Goal: Task Accomplishment & Management: Manage account settings

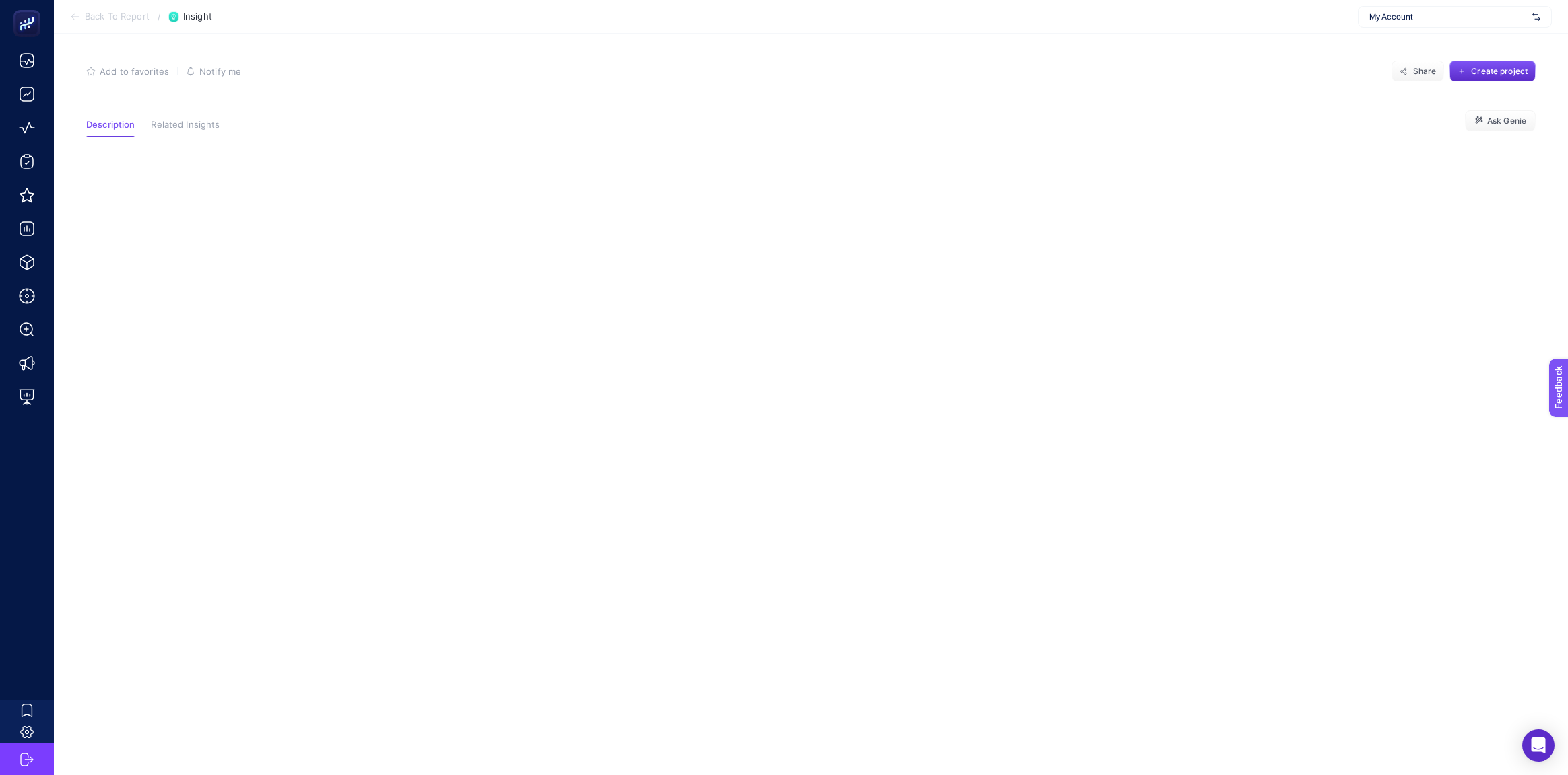
click at [199, 132] on button "Related Insights" at bounding box center [185, 128] width 68 height 17
click at [114, 120] on span "Description" at bounding box center [110, 124] width 48 height 10
click at [1419, 23] on div "My Account" at bounding box center [1454, 16] width 194 height 22
click at [1049, 218] on article "Add to favorites false Notify me Share Create project Description Related Insig…" at bounding box center [811, 404] width 1514 height 742
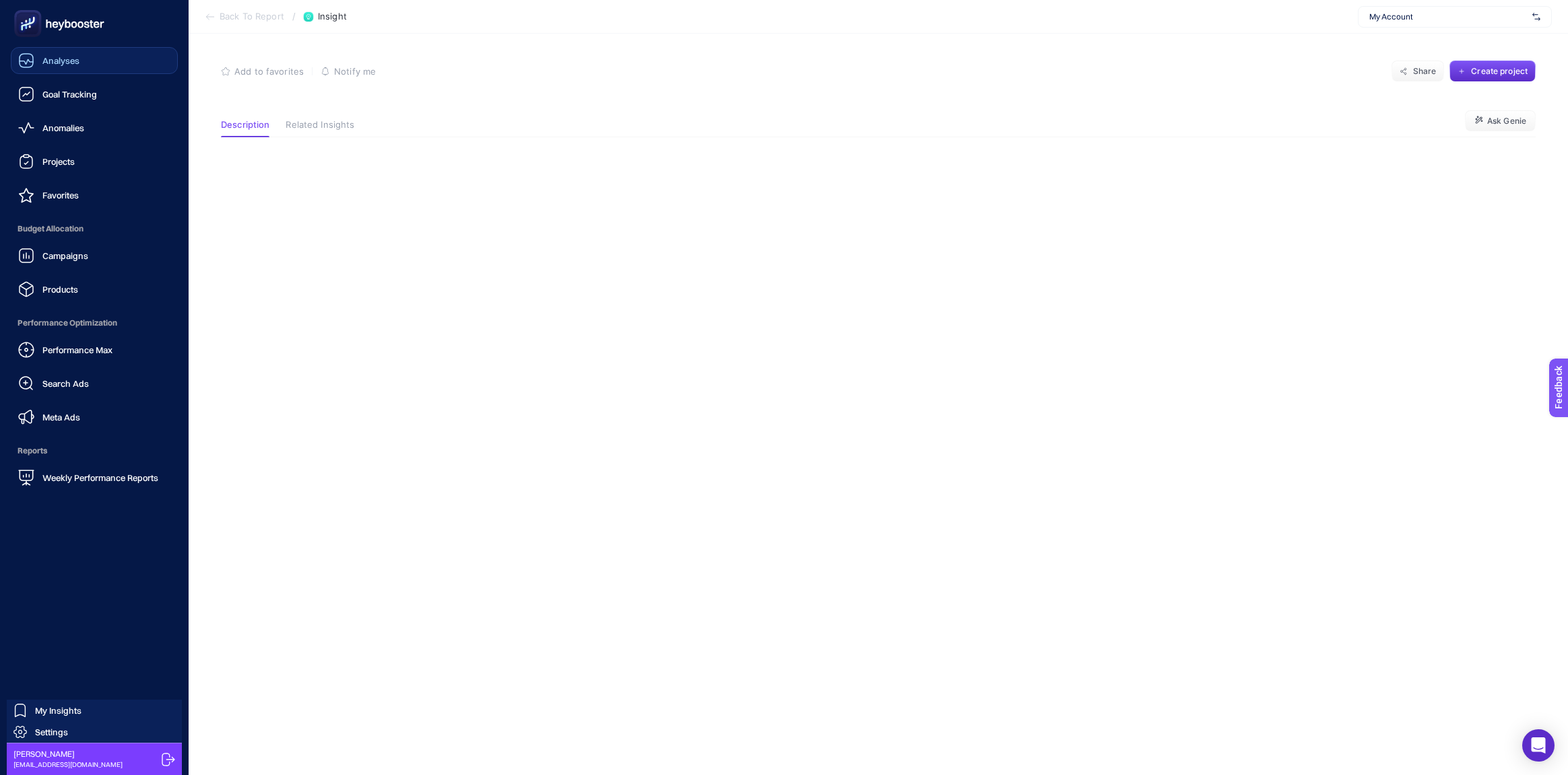
click at [25, 63] on icon at bounding box center [27, 62] width 13 height 5
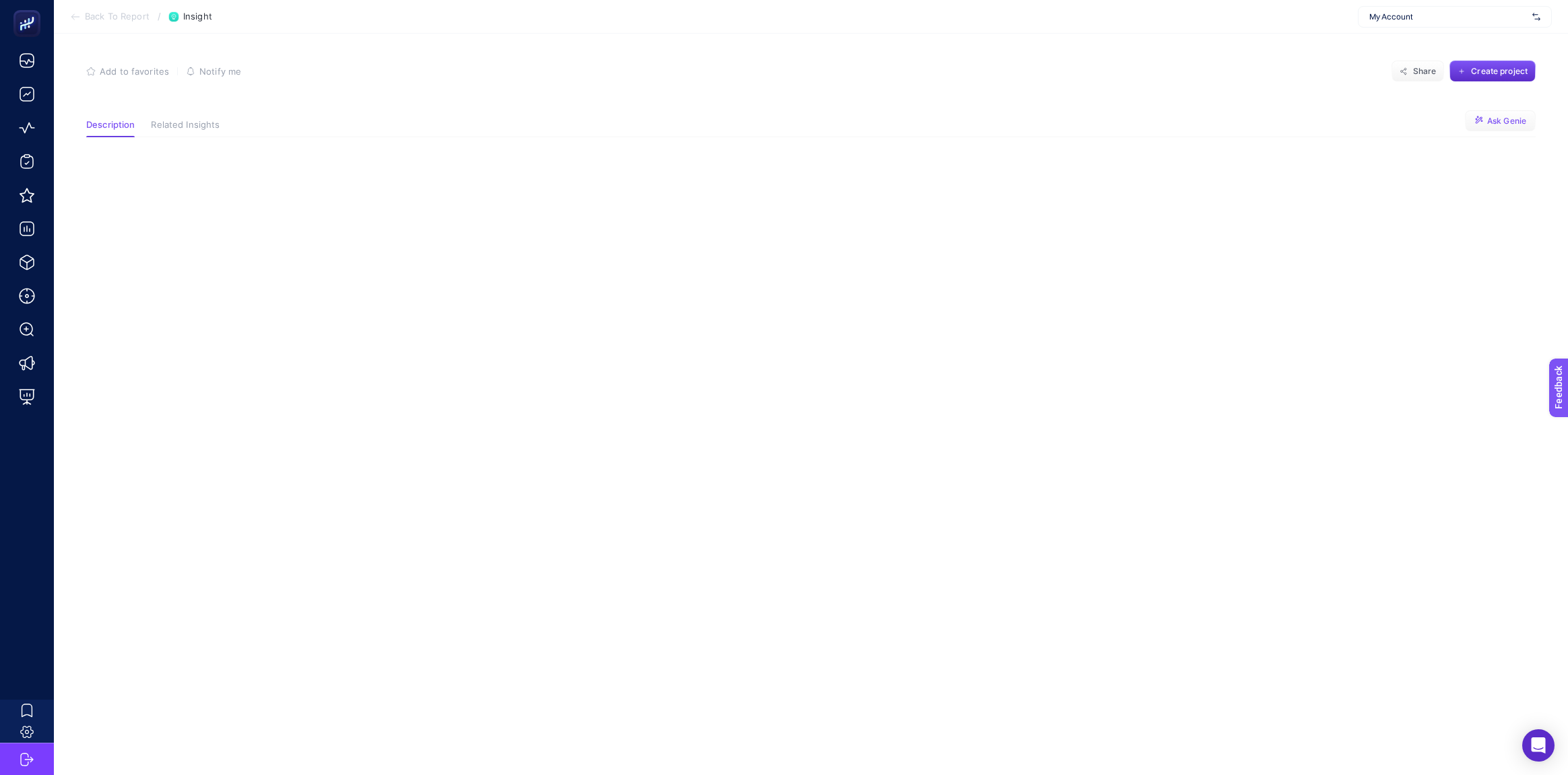
click at [1504, 127] on button "Ask Genie" at bounding box center [1500, 120] width 71 height 22
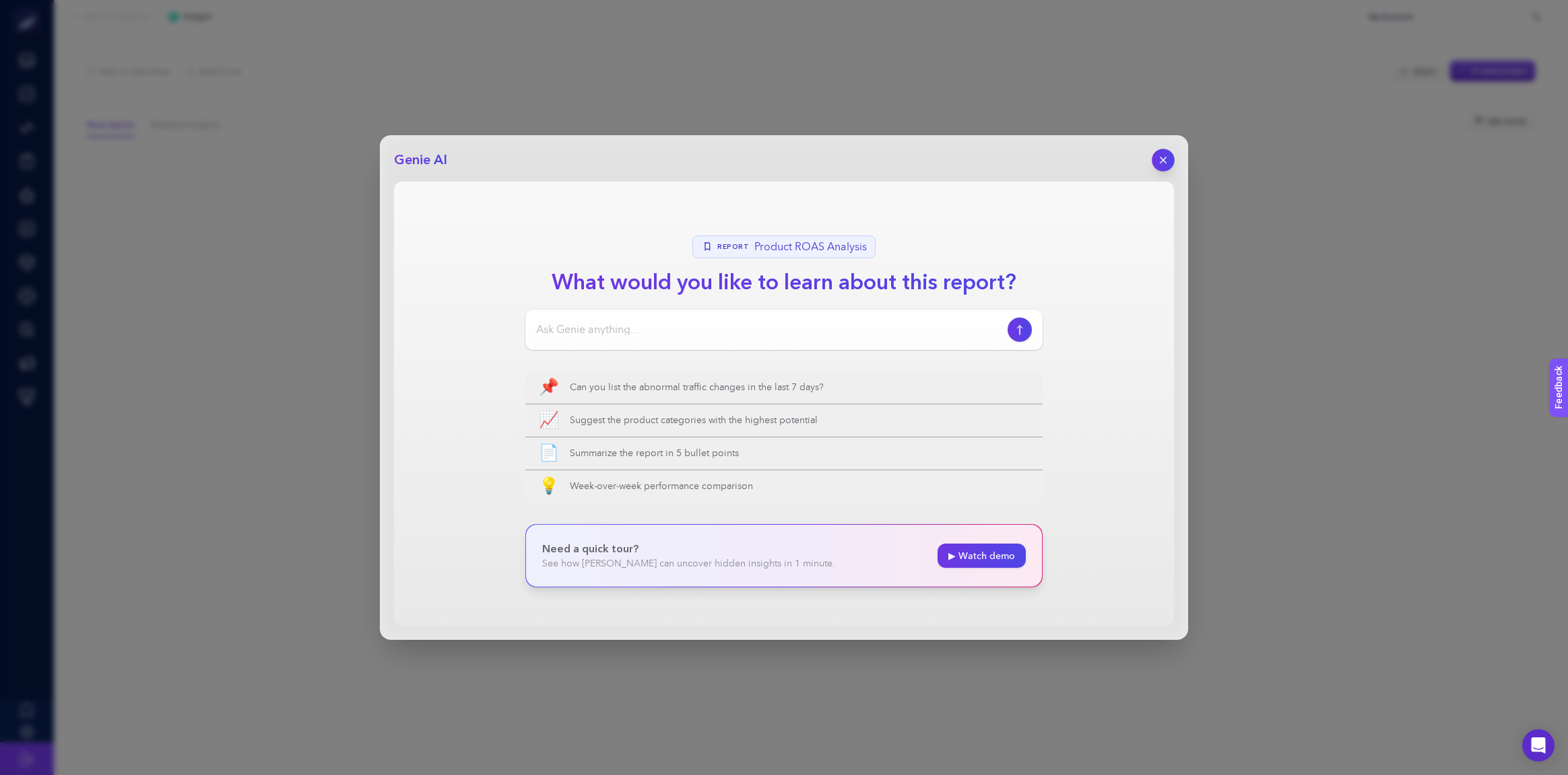
click at [1161, 157] on icon "button" at bounding box center [1164, 160] width 11 height 11
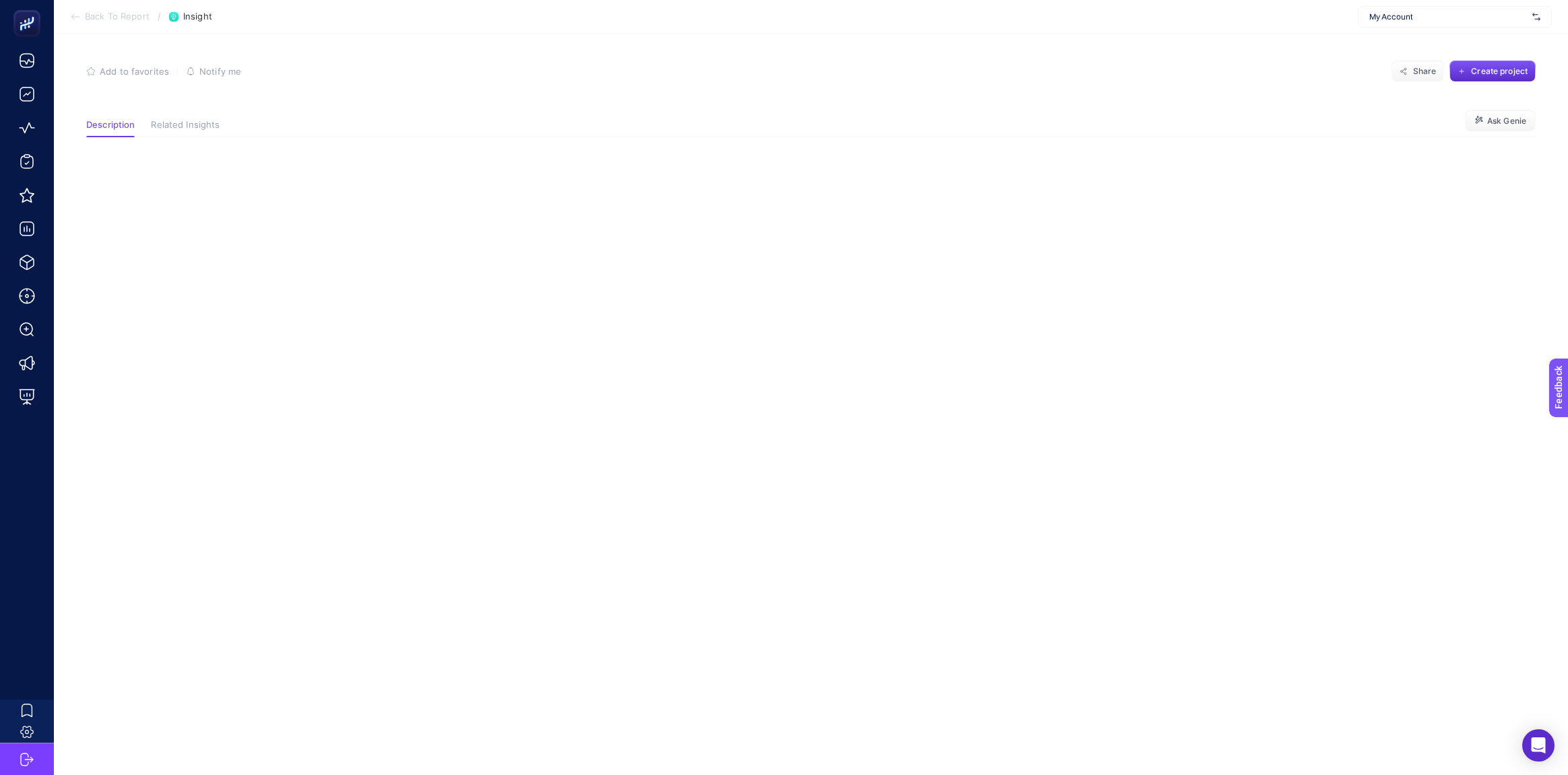
click at [1518, 20] on span "My Account" at bounding box center [1448, 16] width 158 height 10
click at [319, 559] on article "Add to favorites false Notify me Share Create project Description Related Insig…" at bounding box center [811, 404] width 1514 height 742
drag, startPoint x: 317, startPoint y: 560, endPoint x: 312, endPoint y: 525, distance: 35.4
click at [317, 561] on article "Add to favorites false Notify me Share Create project Description Related Insig…" at bounding box center [811, 404] width 1514 height 742
click at [167, 121] on span "Related Insights" at bounding box center [185, 124] width 68 height 10
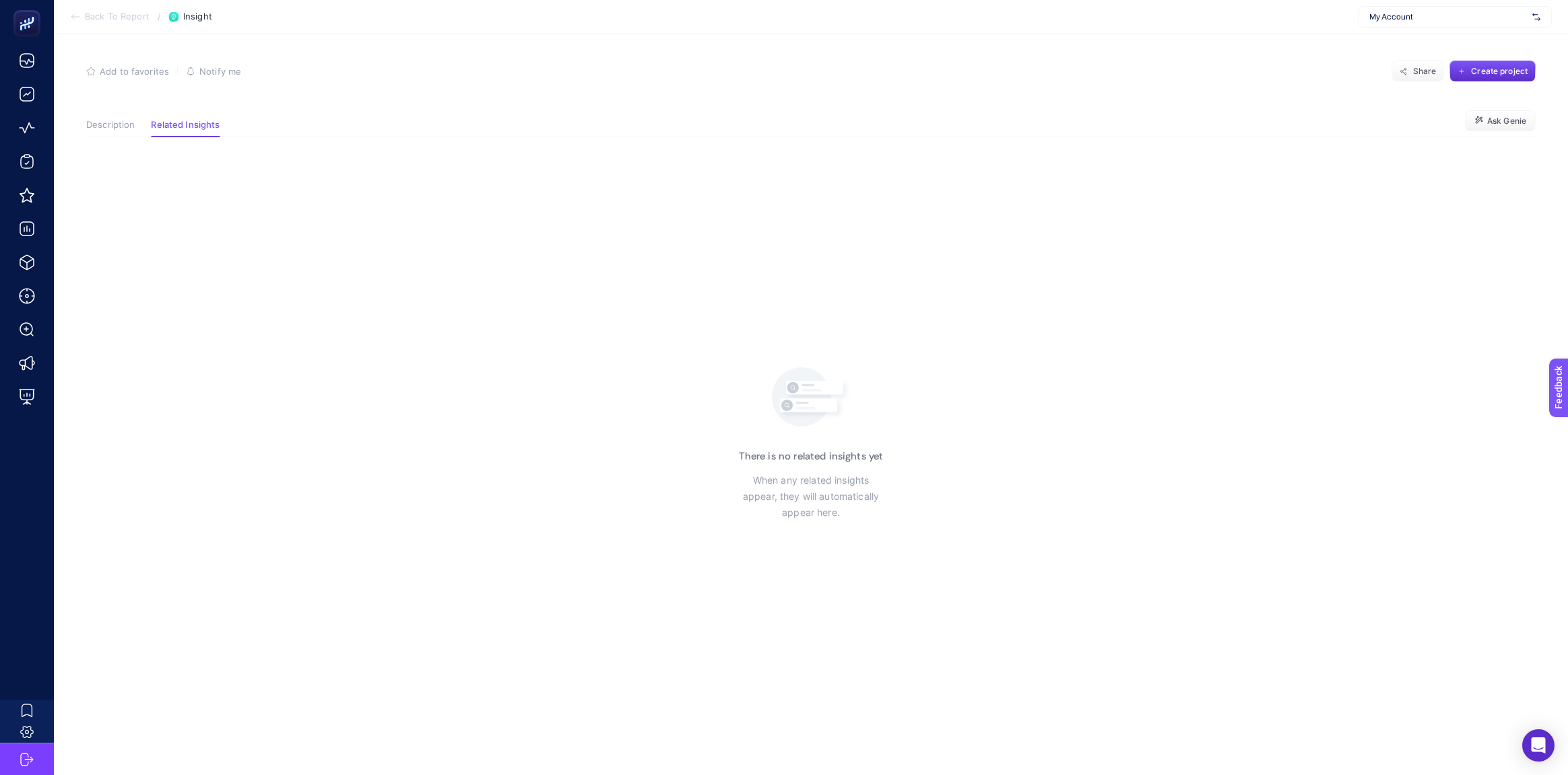
click at [852, 489] on p "When any related insights appear, they will automatically appear here." at bounding box center [811, 496] width 136 height 48
click at [114, 117] on article "Add to favorites false Notify me Share Create project Description Related Insig…" at bounding box center [811, 404] width 1514 height 742
click at [109, 125] on span "Description" at bounding box center [110, 124] width 48 height 10
click at [102, 75] on span "Add to favorites" at bounding box center [134, 71] width 69 height 10
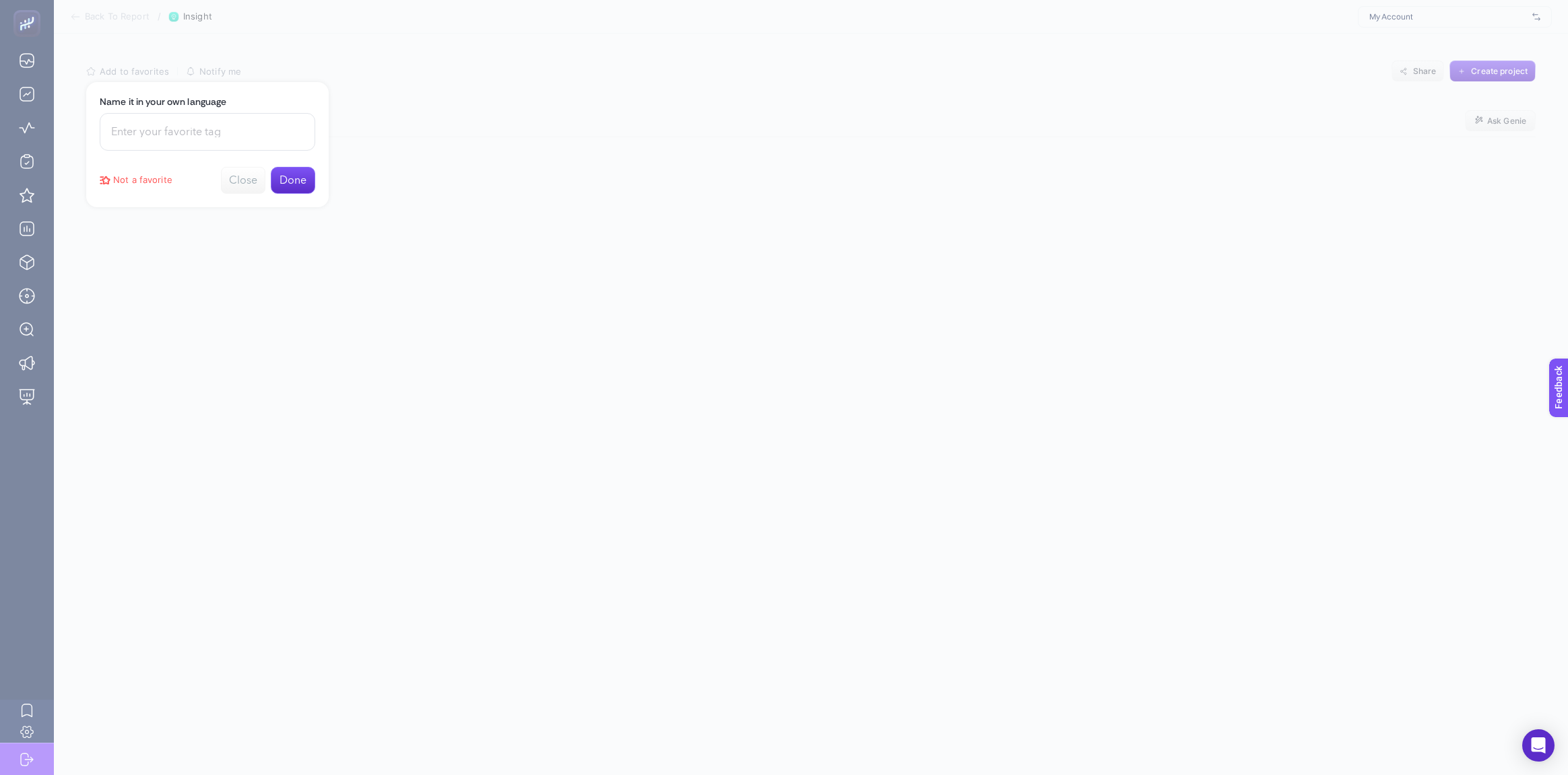
click at [254, 178] on button "Close" at bounding box center [243, 180] width 45 height 27
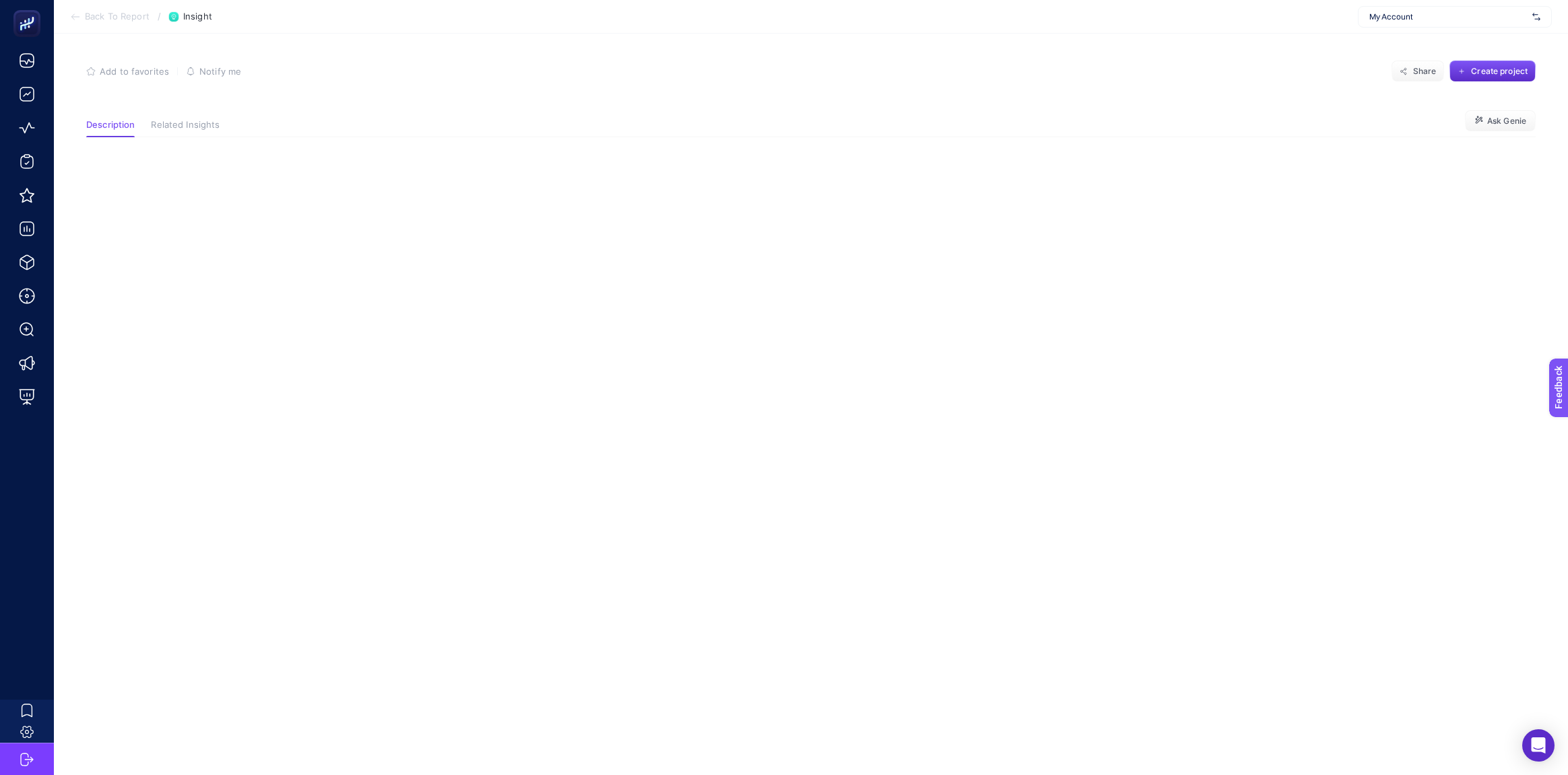
click at [187, 187] on article "Add to favorites false Notify me Share Create project Description Related Insig…" at bounding box center [811, 404] width 1514 height 742
click at [187, 131] on button "Related Insights" at bounding box center [185, 128] width 68 height 17
click at [186, 131] on button "Related Insights" at bounding box center [185, 128] width 68 height 17
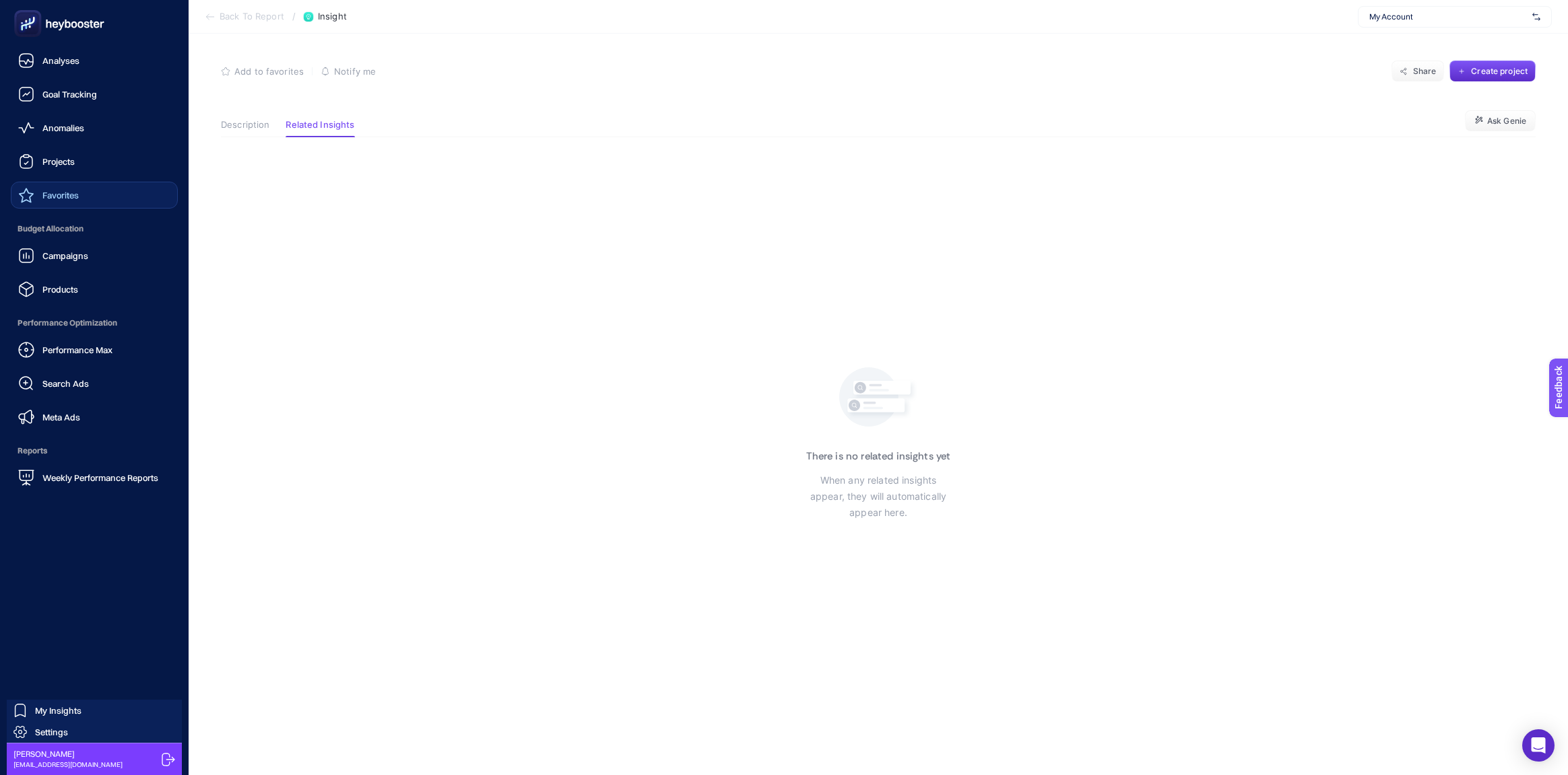
click at [46, 197] on span "Favorites" at bounding box center [61, 194] width 36 height 10
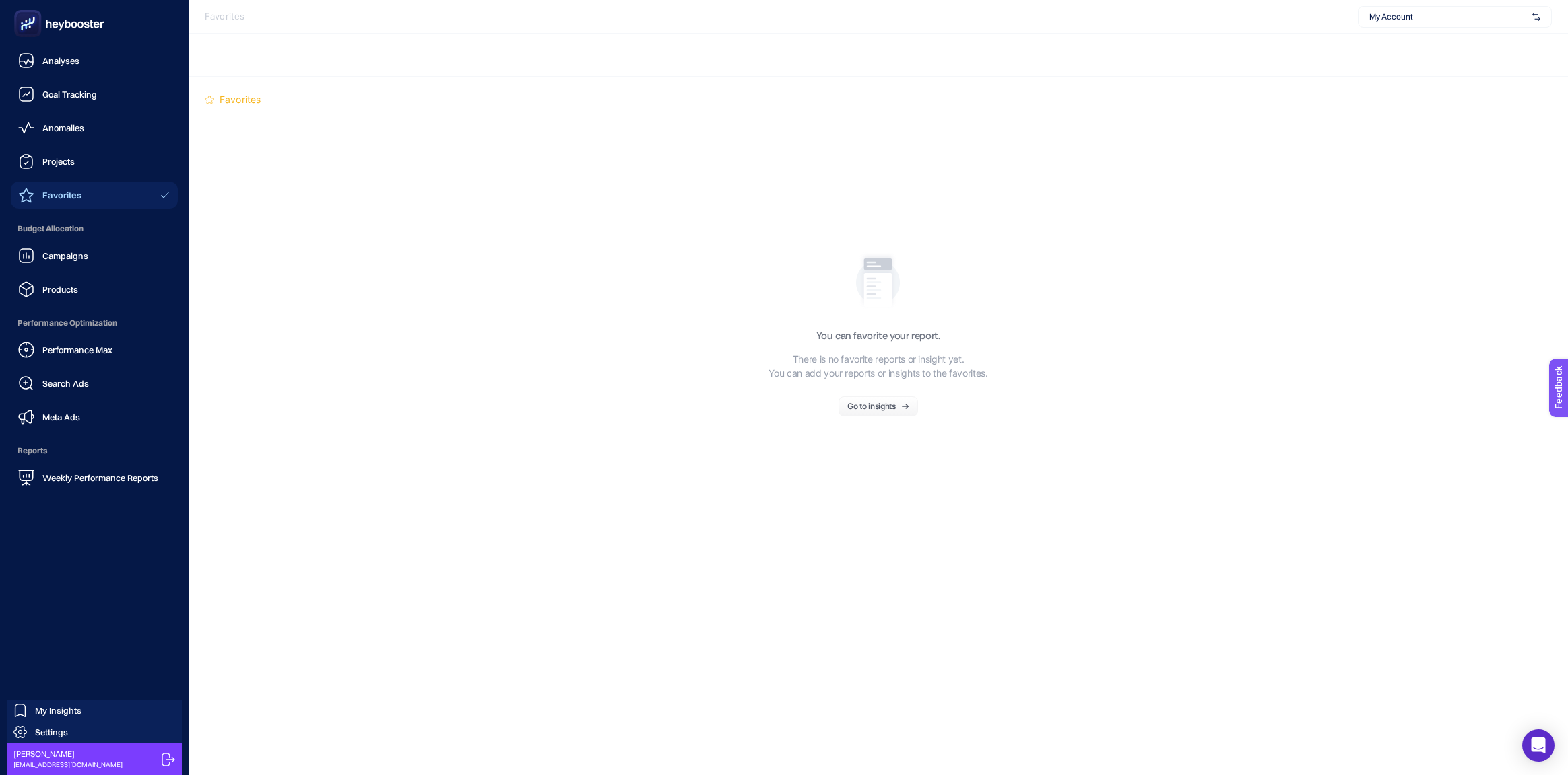
click at [27, 750] on span "Eray Kelebek" at bounding box center [67, 754] width 109 height 10
click at [58, 732] on span "Settings" at bounding box center [51, 731] width 33 height 10
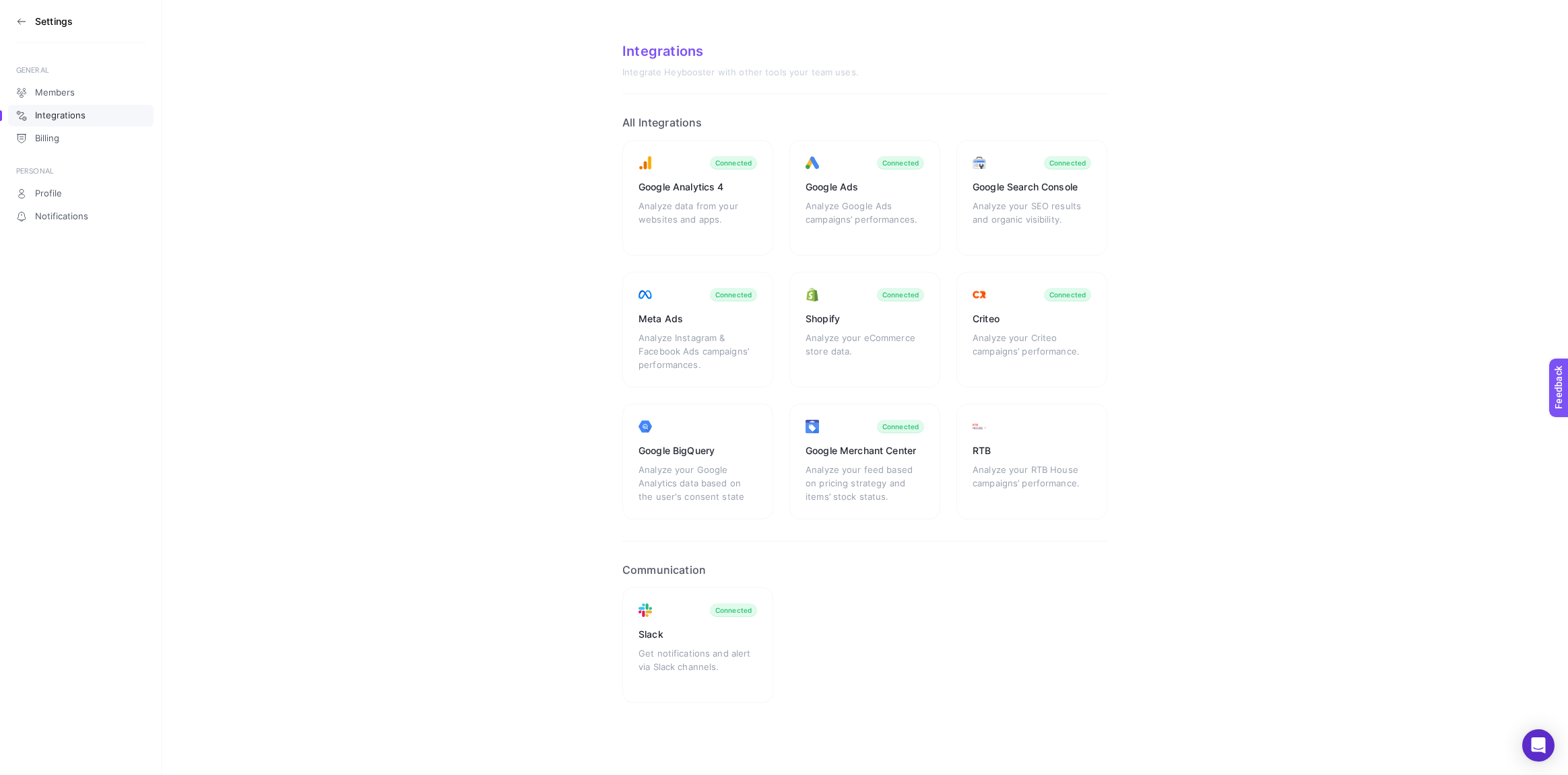
click at [24, 20] on icon at bounding box center [21, 21] width 10 height 10
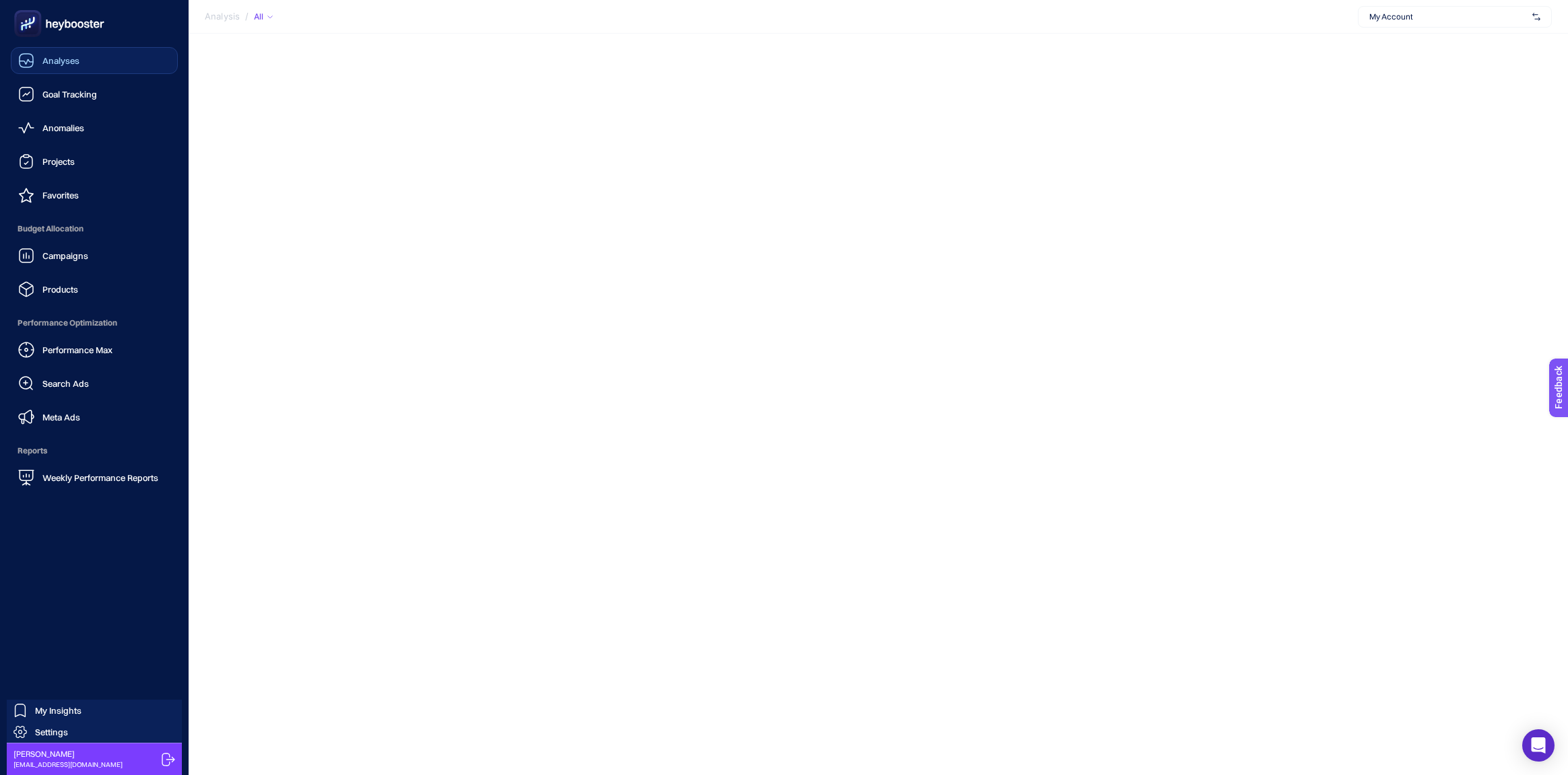
click at [46, 59] on span "Analyses" at bounding box center [61, 60] width 37 height 10
click at [46, 17] on icon at bounding box center [59, 24] width 97 height 27
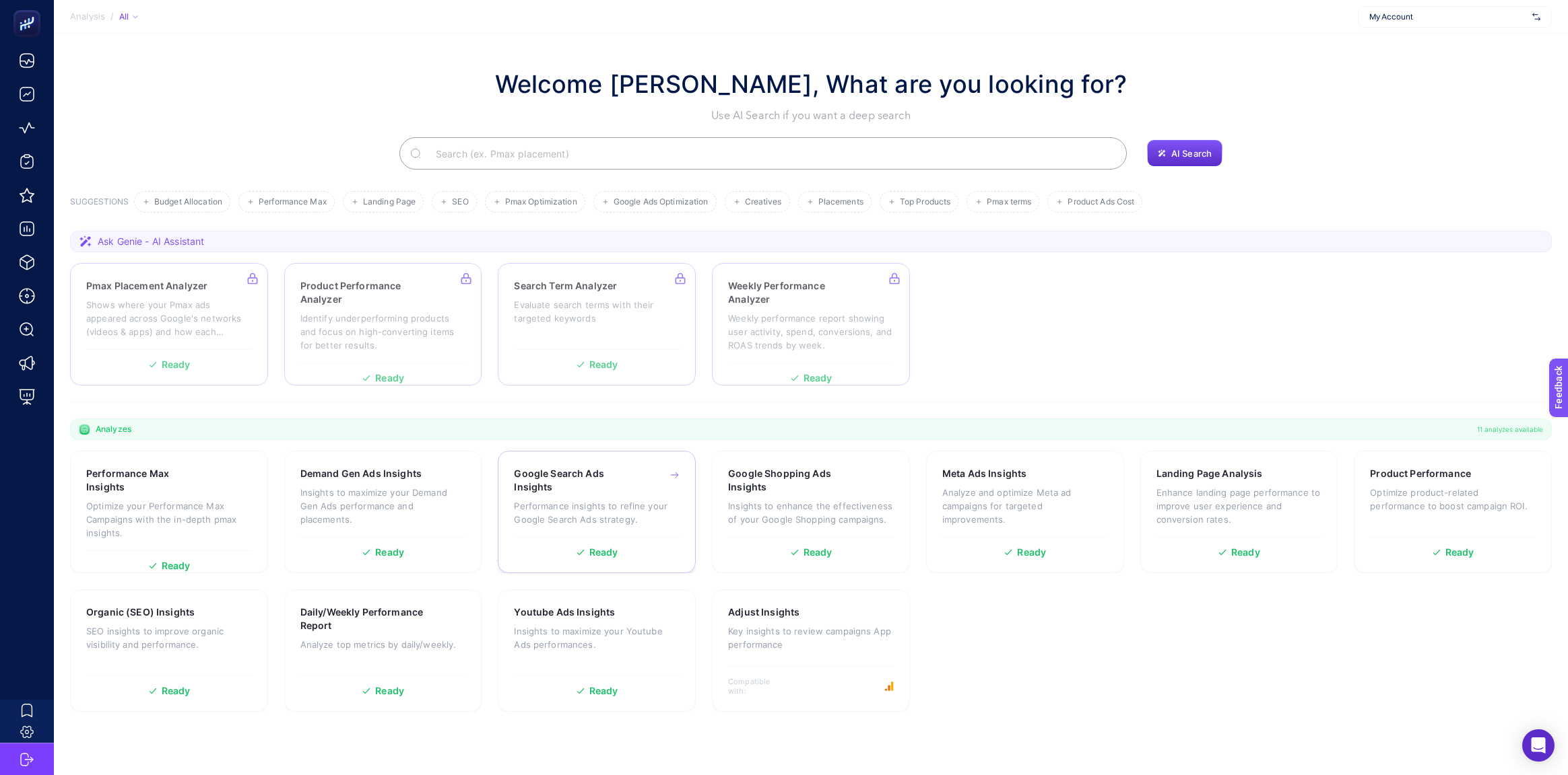
click at [571, 507] on p "Performance insights to refine your Google Search Ads strategy." at bounding box center [596, 512] width 166 height 27
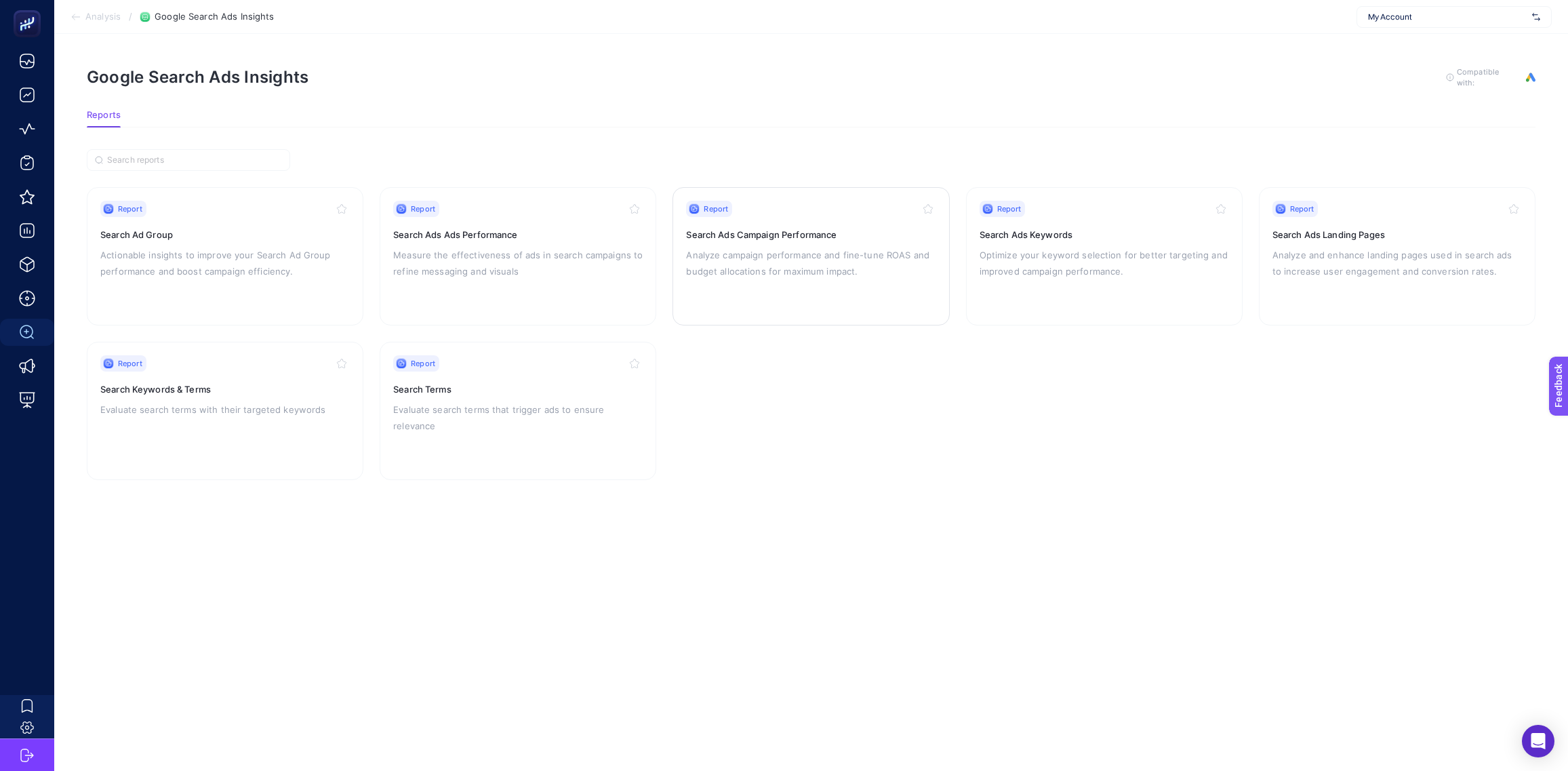
click at [753, 256] on p "Analyze campaign performance and fine-tune ROAS and budget allocations for maxi…" at bounding box center [810, 263] width 249 height 32
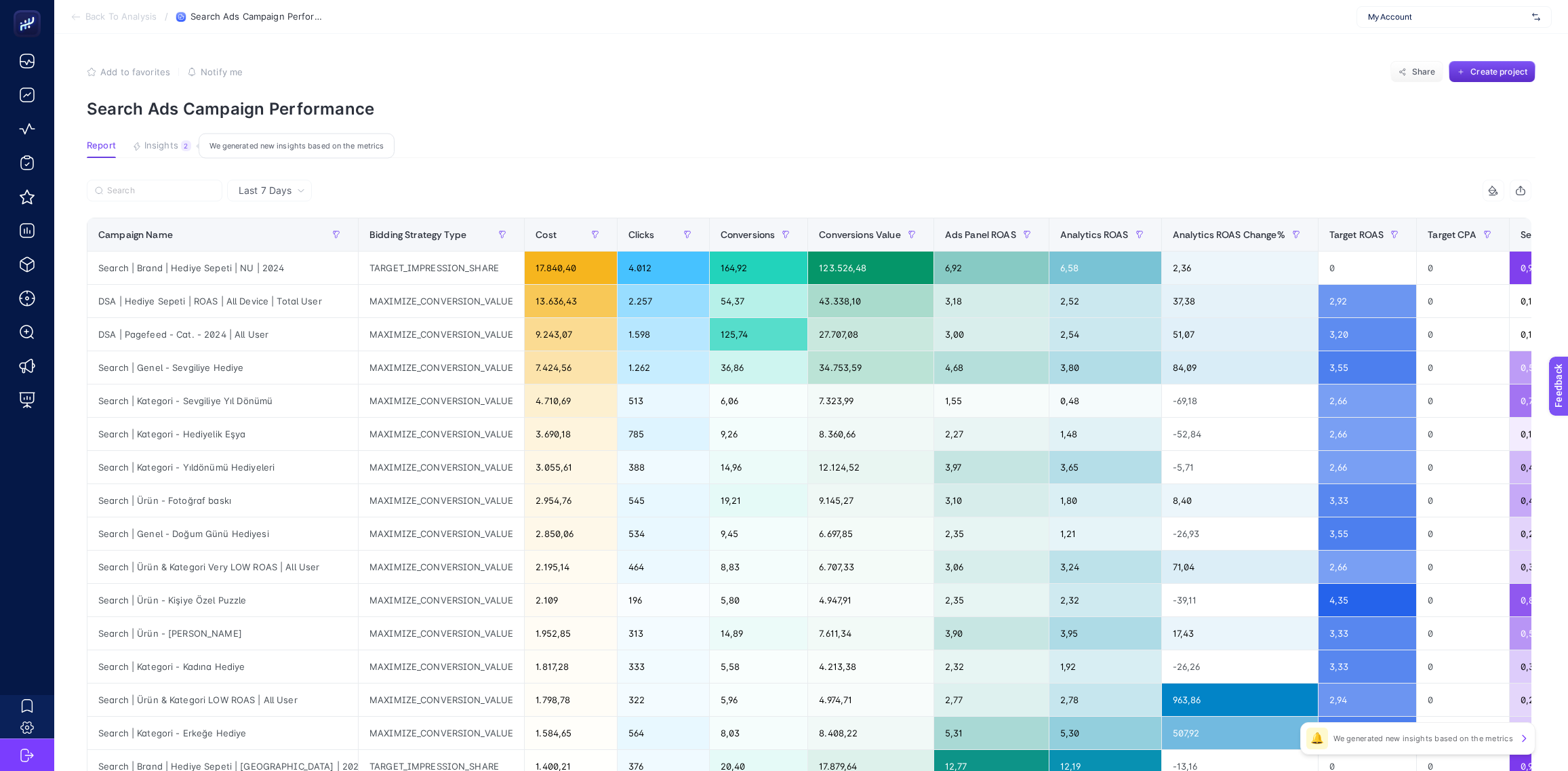
click at [171, 148] on span "Insights" at bounding box center [161, 145] width 33 height 11
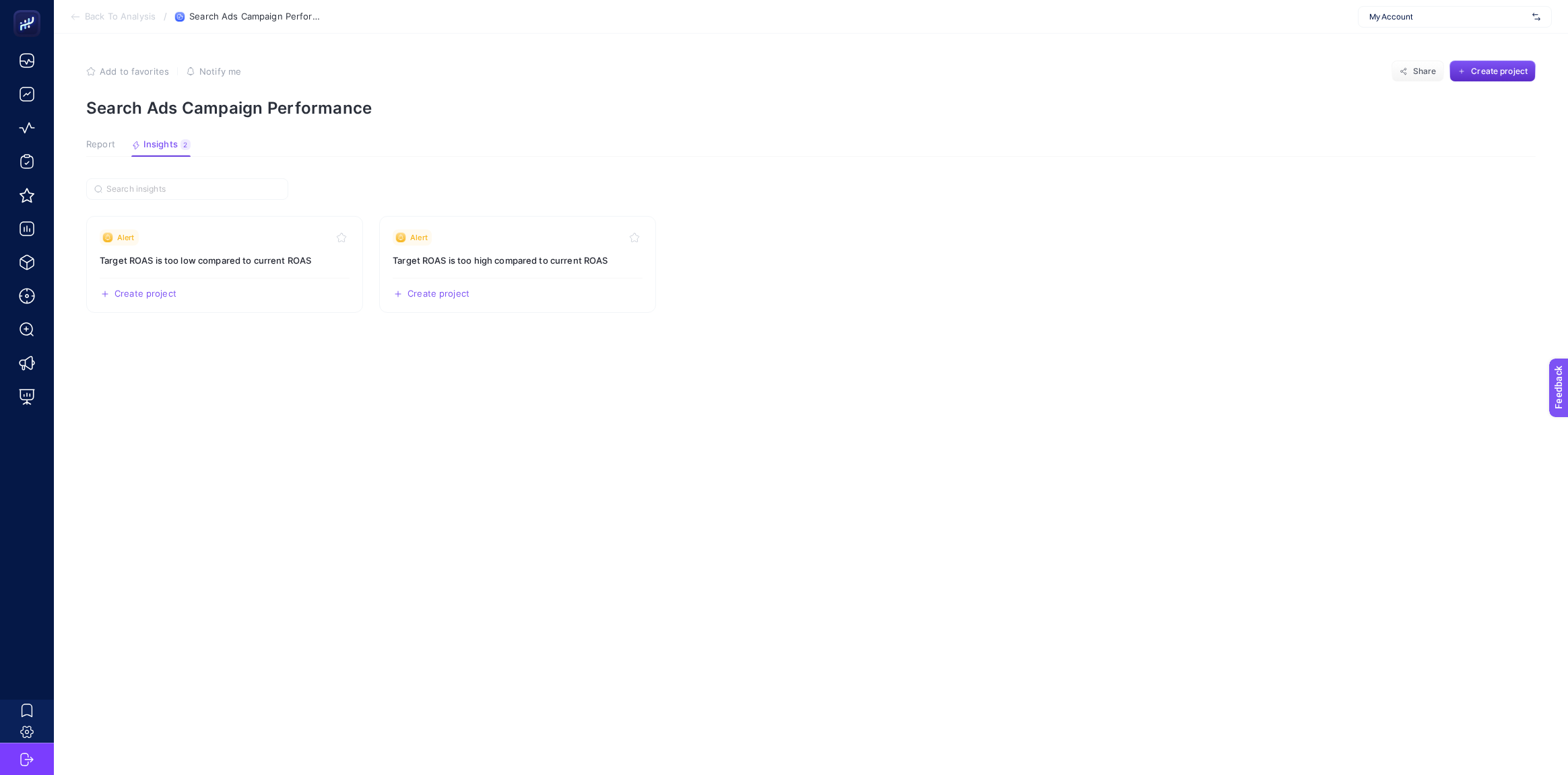
click at [121, 68] on span "Add to favorites" at bounding box center [134, 71] width 69 height 10
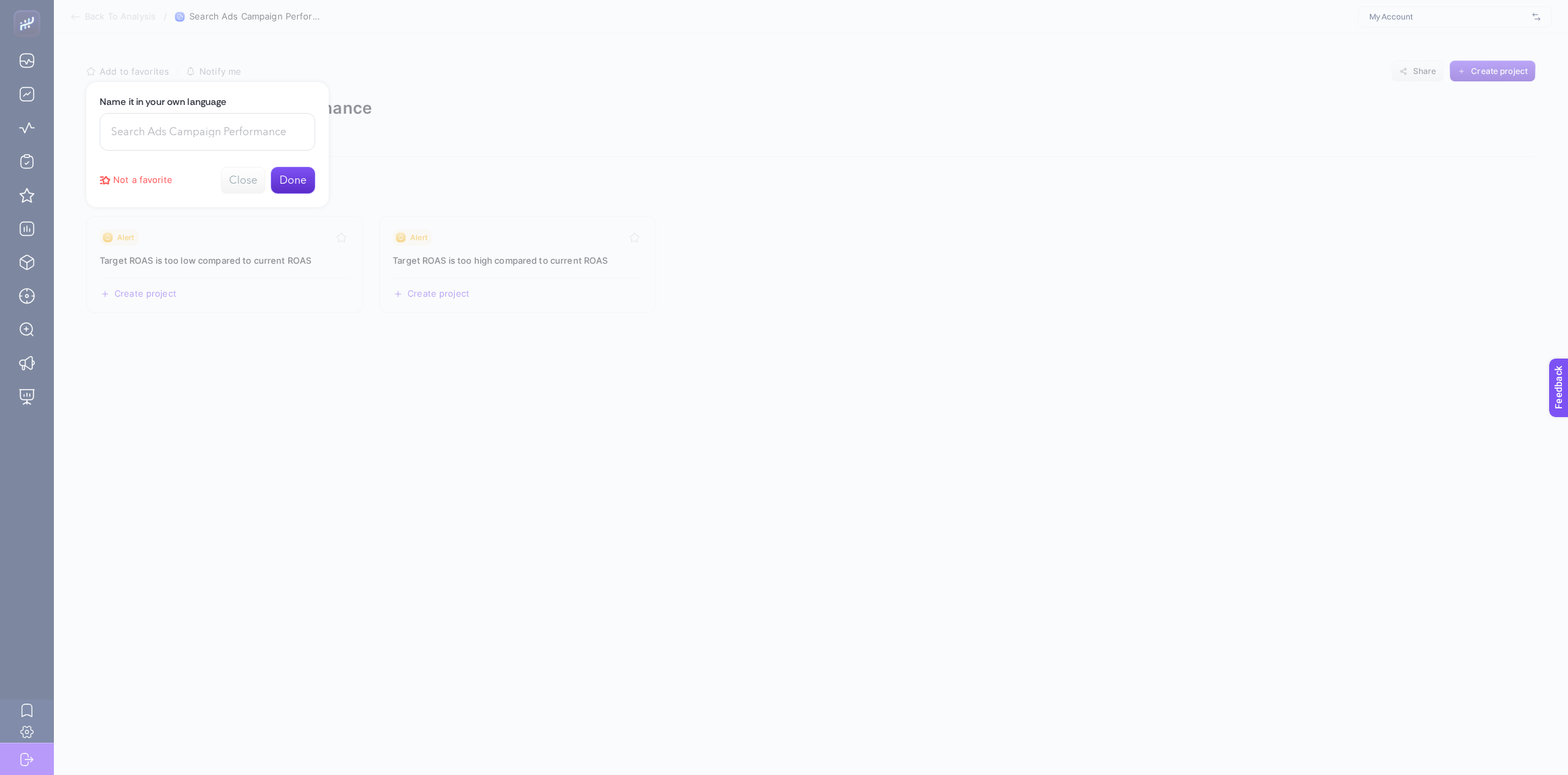
click at [235, 179] on button "Close" at bounding box center [243, 180] width 45 height 27
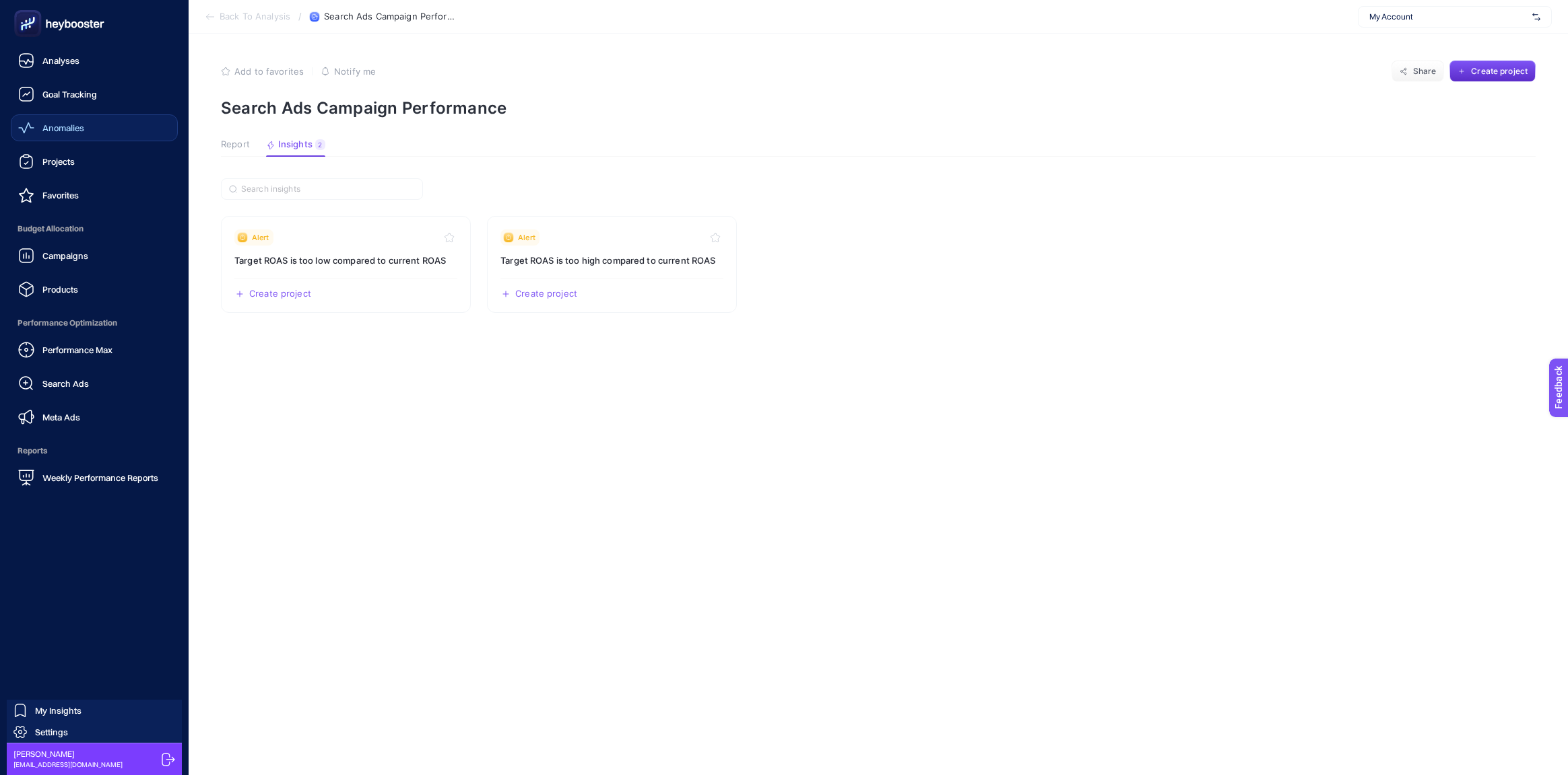
click at [81, 119] on link "Anomalies" at bounding box center [94, 128] width 167 height 27
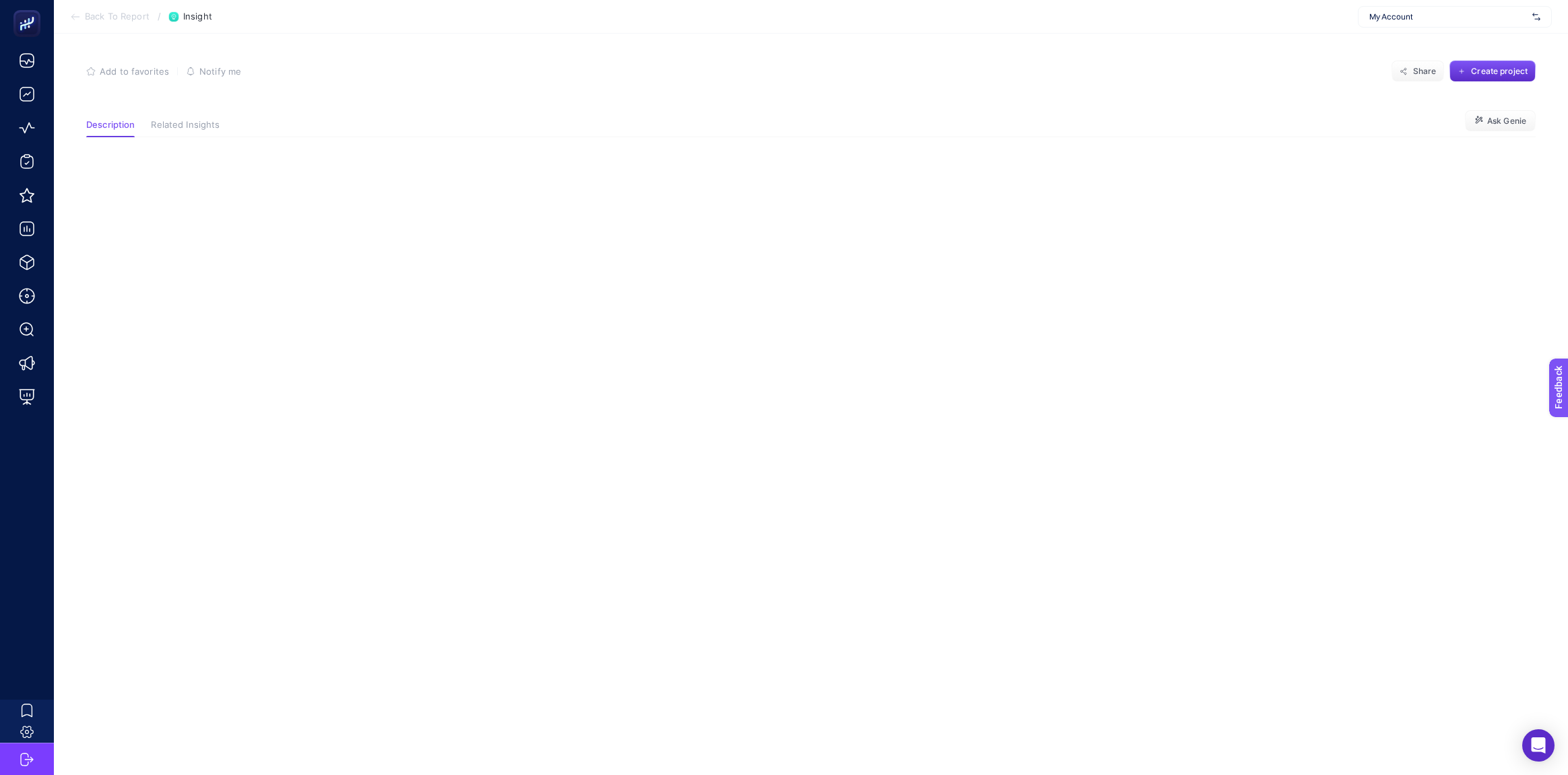
click at [173, 122] on span "Related Insights" at bounding box center [185, 124] width 68 height 10
click at [91, 126] on span "Description" at bounding box center [110, 124] width 48 height 10
